Goal: Task Accomplishment & Management: Complete application form

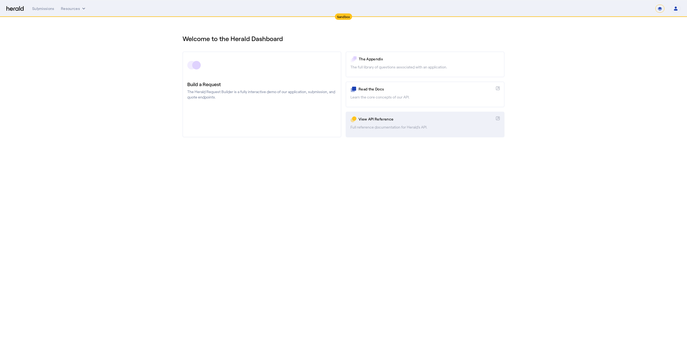
click at [377, 122] on div "View API Reference" at bounding box center [425, 119] width 135 height 6
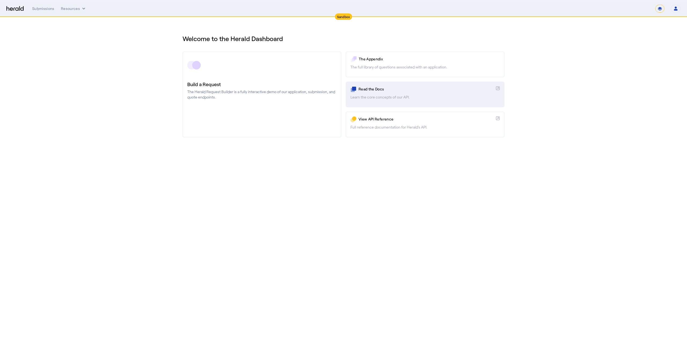
click at [439, 93] on link "Read the Docs Learn the core concepts of our API." at bounding box center [425, 95] width 159 height 26
click at [39, 11] on div "Submissions" at bounding box center [43, 8] width 22 height 5
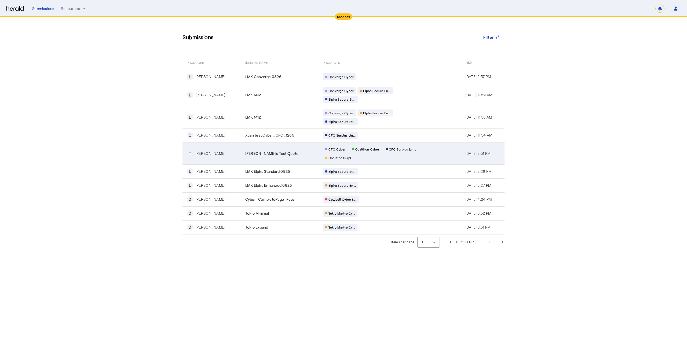
click at [353, 160] on div "CFC Cyber Coalition Cyber CFC Surplus Lin... Coalition Surpl..." at bounding box center [374, 154] width 103 height 16
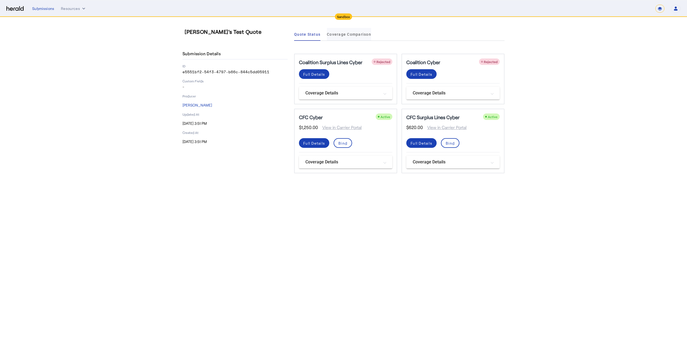
click at [339, 32] on span "Coverage Comparison" at bounding box center [349, 34] width 44 height 4
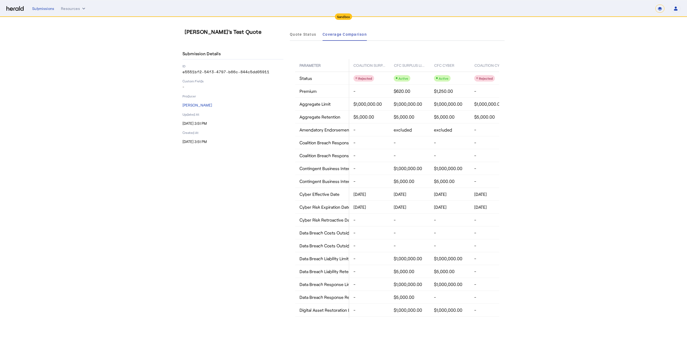
drag, startPoint x: 231, startPoint y: 142, endPoint x: 172, endPoint y: 129, distance: 60.0
click at [172, 129] on div "[PERSON_NAME]'s Test Quote Submission Details ID e5551bf2-54f3-4797-b66c-844c5d…" at bounding box center [343, 175] width 343 height 317
click at [162, 169] on section "[PERSON_NAME]'s Test Quote Submission Details ID e5551bf2-54f3-4797-b66c-844c5d…" at bounding box center [343, 175] width 687 height 317
click at [13, 9] on img at bounding box center [14, 8] width 17 height 5
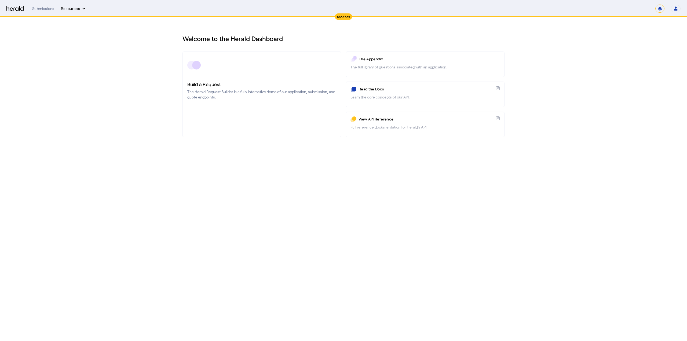
click at [76, 11] on button "Resources" at bounding box center [73, 8] width 25 height 5
click at [76, 19] on span "Herald Request Builder" at bounding box center [88, 19] width 46 height 5
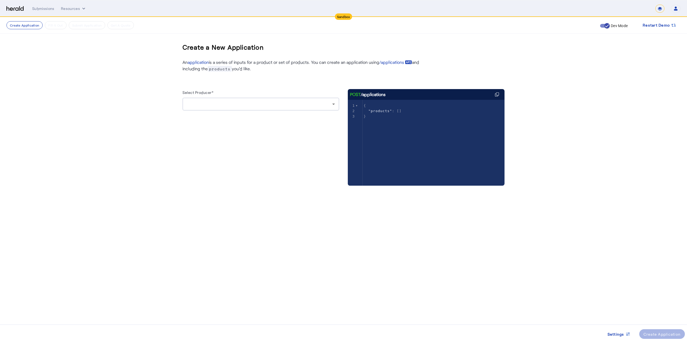
click at [205, 106] on div at bounding box center [259, 104] width 145 height 6
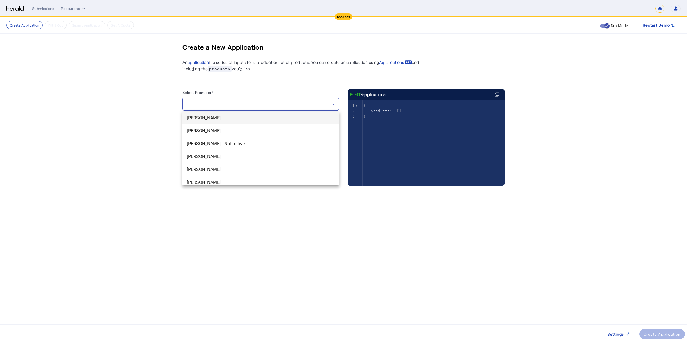
click at [205, 106] on div at bounding box center [343, 170] width 687 height 341
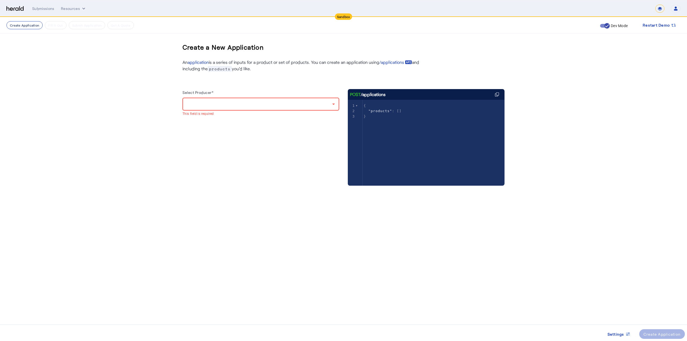
click at [35, 25] on button "Create Application" at bounding box center [24, 25] width 36 height 8
click at [18, 24] on button "Create Application" at bounding box center [24, 25] width 36 height 8
click at [193, 101] on div at bounding box center [259, 104] width 145 height 6
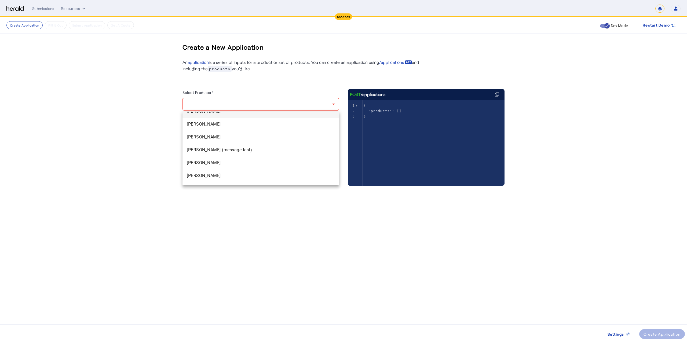
scroll to position [519, 0]
click at [214, 181] on span "[PERSON_NAME]" at bounding box center [261, 179] width 148 height 6
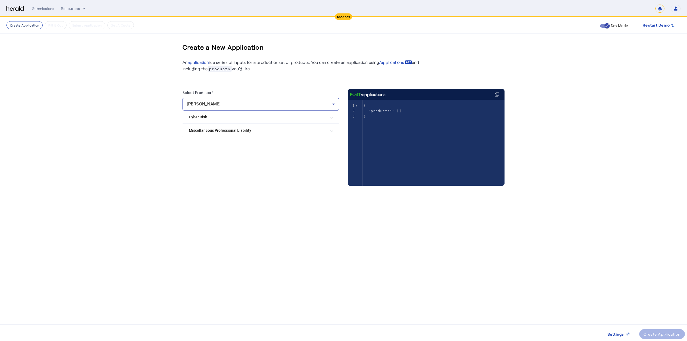
click at [15, 28] on button "Create Application" at bounding box center [24, 25] width 36 height 8
click at [276, 121] on mat-expansion-panel-header "Cyber Risk" at bounding box center [260, 117] width 157 height 13
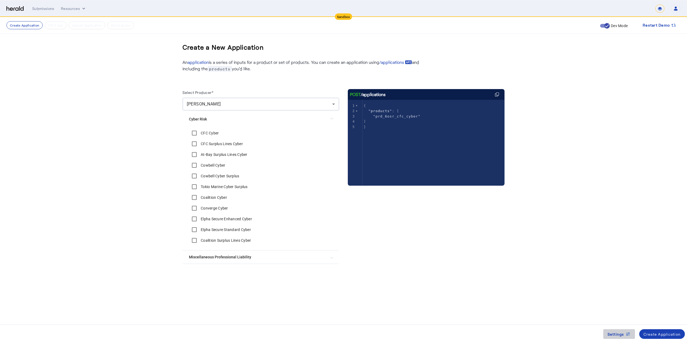
click at [624, 335] on span "Settings" at bounding box center [615, 334] width 17 height 6
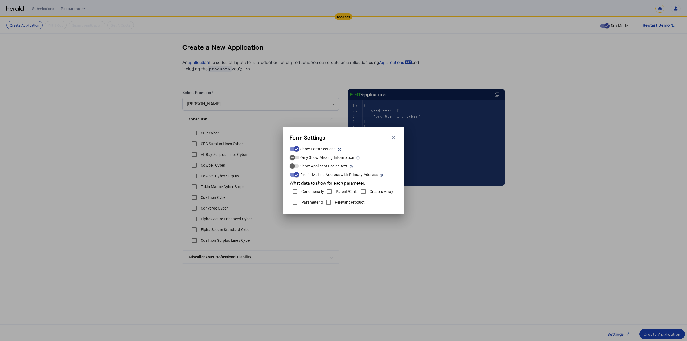
click at [525, 53] on div "Form Settings Close modal Show Form Sections Only Show Missing Information Show…" at bounding box center [343, 170] width 687 height 341
click at [395, 134] on button "Close modal" at bounding box center [394, 138] width 8 height 8
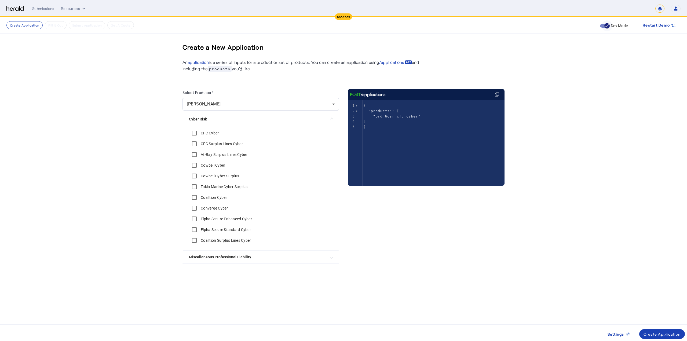
click at [607, 26] on icon "button" at bounding box center [606, 25] width 3 height 1
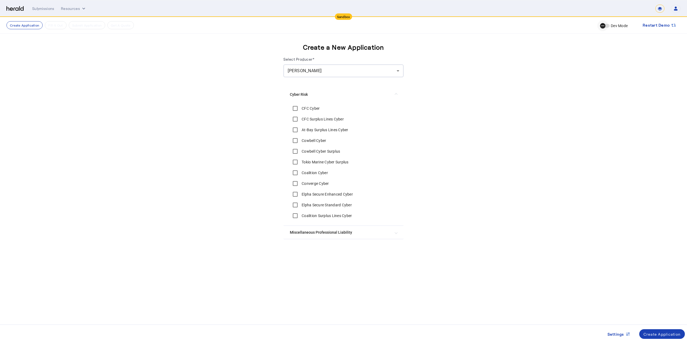
click at [607, 25] on span "button" at bounding box center [602, 25] width 11 height 11
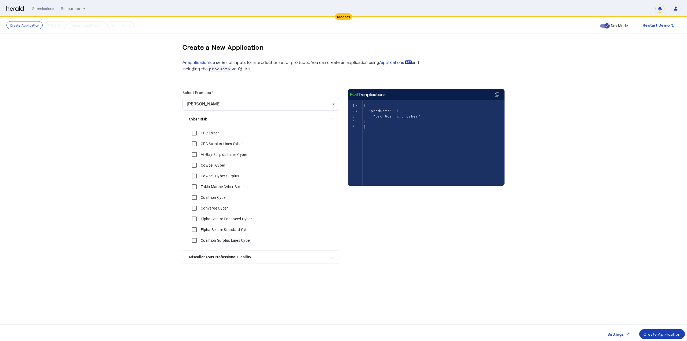
click at [673, 9] on button "Open user menu" at bounding box center [676, 9] width 10 height 8
click at [670, 35] on div "Manage Team" at bounding box center [659, 35] width 34 height 6
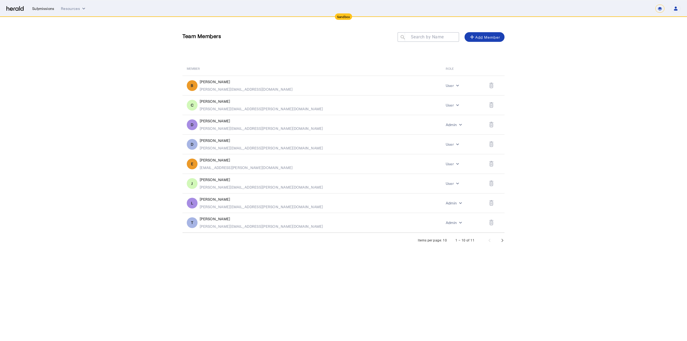
click at [42, 6] on div "Submissions" at bounding box center [43, 8] width 22 height 5
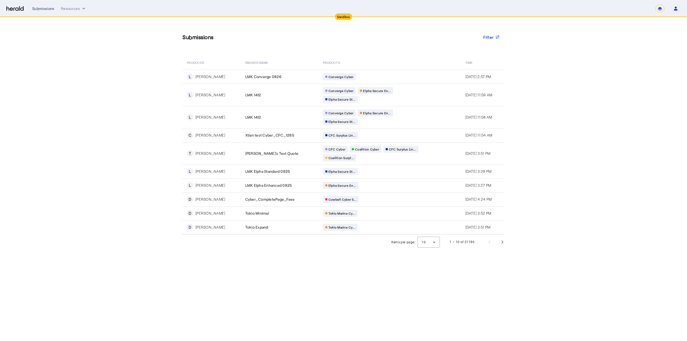
click at [52, 7] on div "Submissions" at bounding box center [43, 8] width 22 height 5
click at [661, 9] on select "**********" at bounding box center [659, 9] width 9 height 8
select select "**********"
click at [655, 5] on select "**********" at bounding box center [659, 9] width 9 height 8
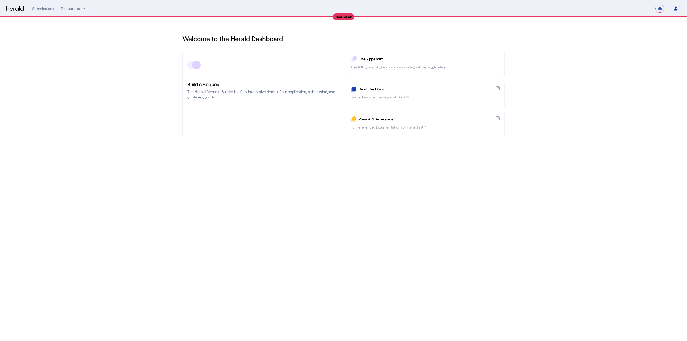
click at [39, 5] on div "**********" at bounding box center [356, 9] width 648 height 8
click at [45, 8] on div "Submissions" at bounding box center [43, 8] width 22 height 5
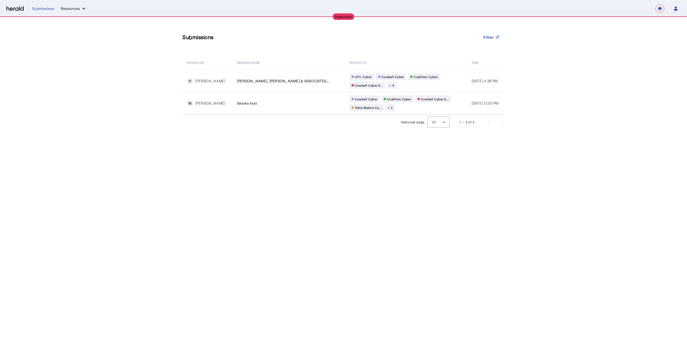
click at [68, 9] on button "Resources" at bounding box center [73, 8] width 25 height 5
